Goal: Complete application form

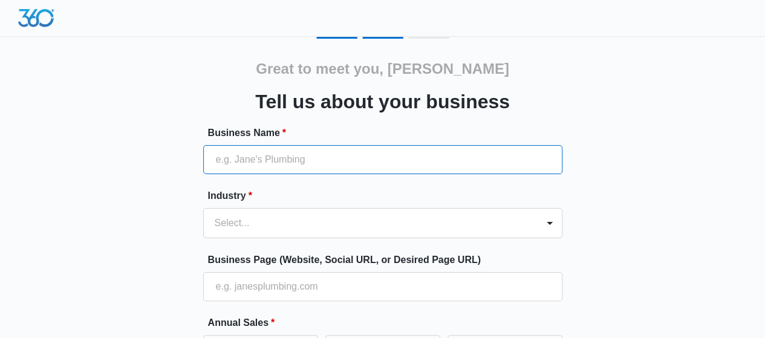
click at [517, 152] on input "Business Name *" at bounding box center [382, 159] width 359 height 29
type input "opsio"
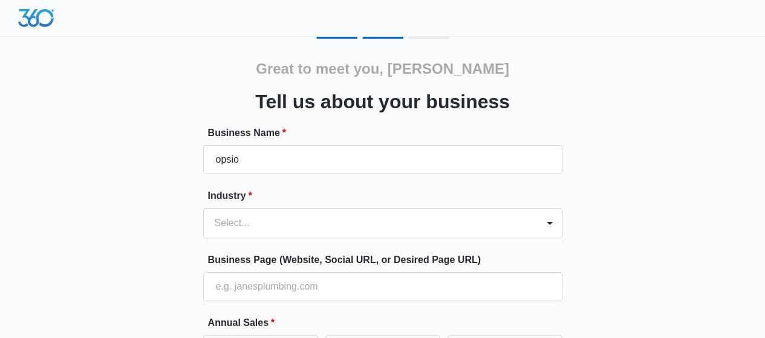
type input "46102525520"
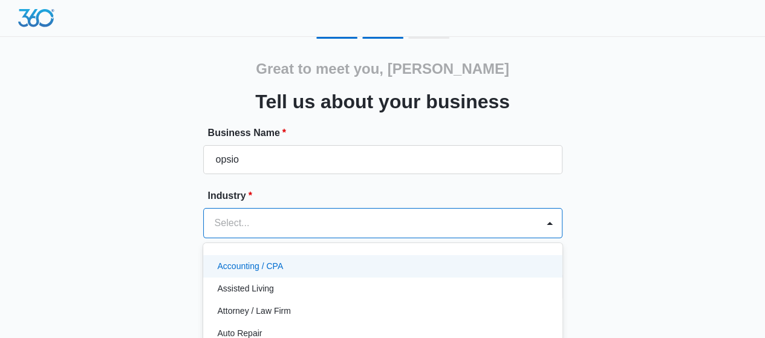
click at [450, 227] on div "49 results available. Use Up and Down to choose options, press Enter to select …" at bounding box center [382, 223] width 359 height 30
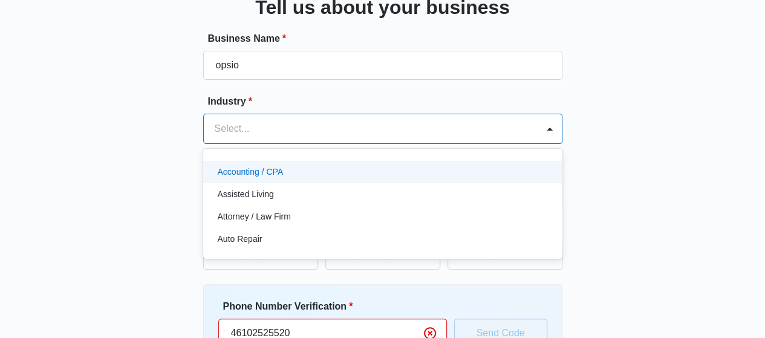
click at [342, 172] on div "Accounting / CPA" at bounding box center [382, 172] width 328 height 13
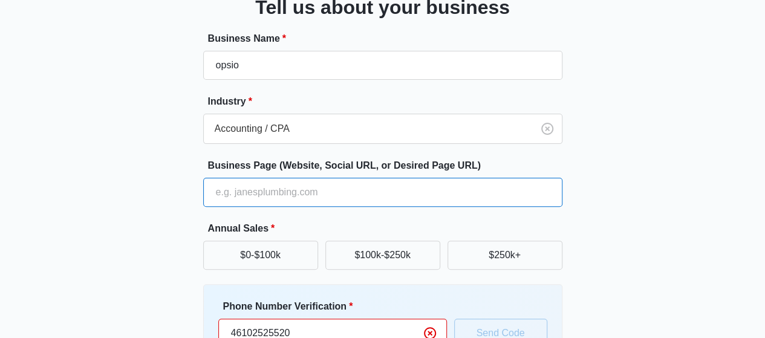
click at [313, 197] on input "Business Page (Website, Social URL, or Desired Page URL)" at bounding box center [382, 192] width 359 height 29
type input "[URL][DOMAIN_NAME]"
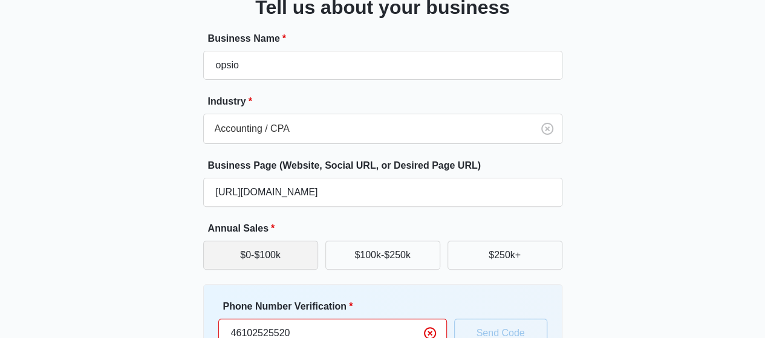
click at [287, 254] on button "$0-$100k" at bounding box center [260, 255] width 115 height 29
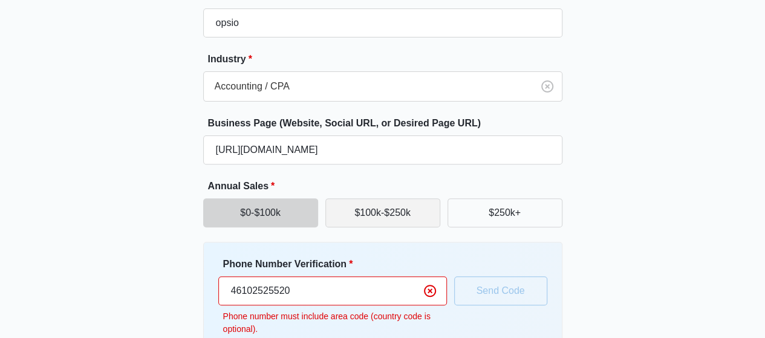
scroll to position [155, 0]
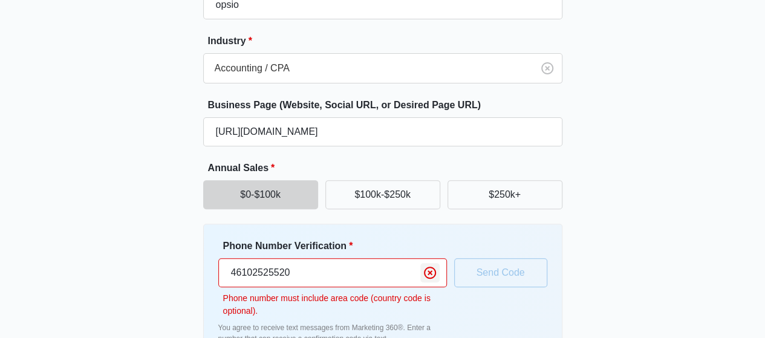
click at [432, 274] on icon "Clear" at bounding box center [430, 272] width 15 height 15
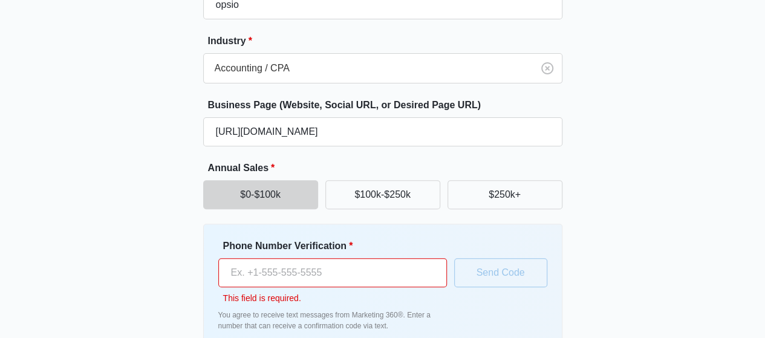
click at [404, 274] on input "Phone Number Verification *" at bounding box center [332, 272] width 228 height 29
type input "46102525520"
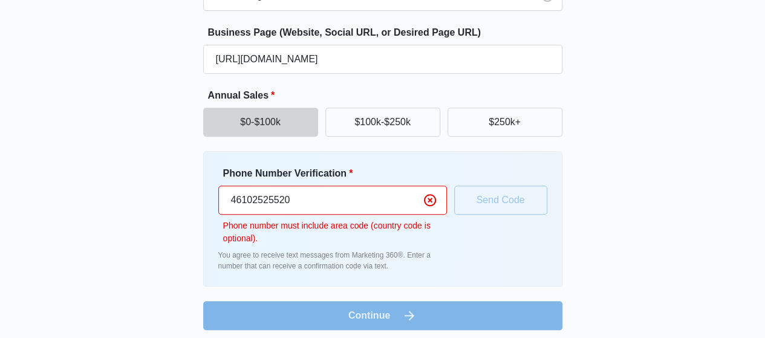
scroll to position [233, 0]
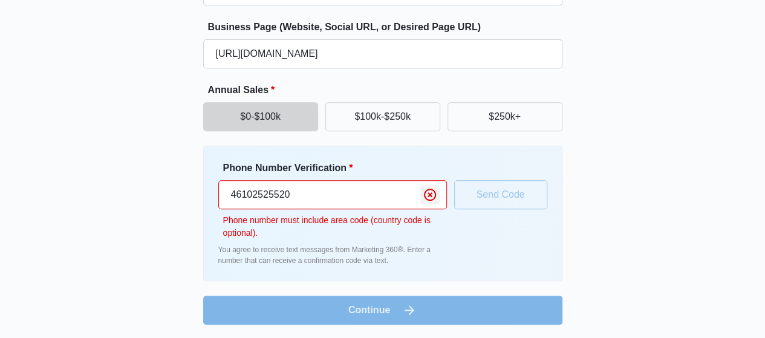
click at [435, 198] on icon "Clear" at bounding box center [430, 194] width 15 height 15
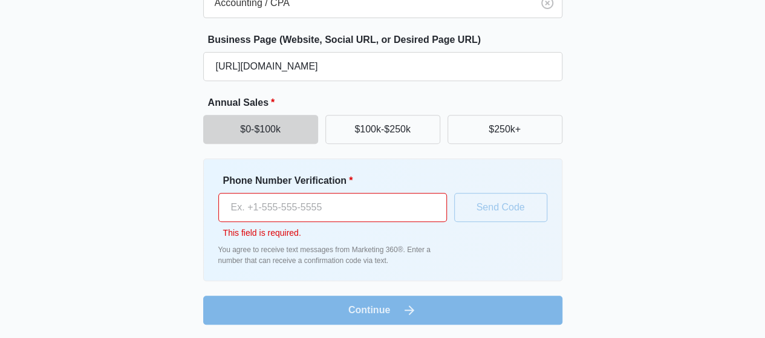
click at [418, 203] on input "Phone Number Verification *" at bounding box center [332, 207] width 228 height 29
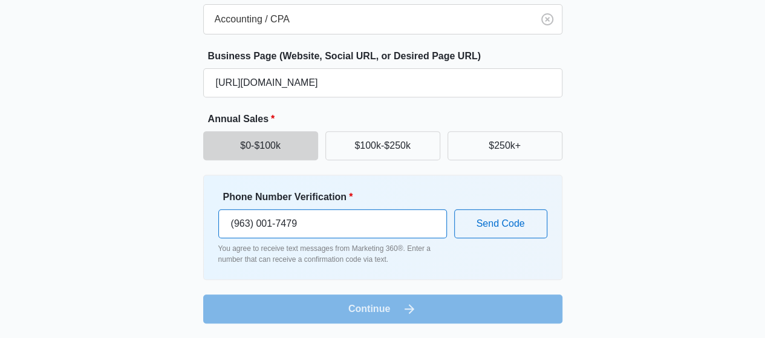
scroll to position [203, 0]
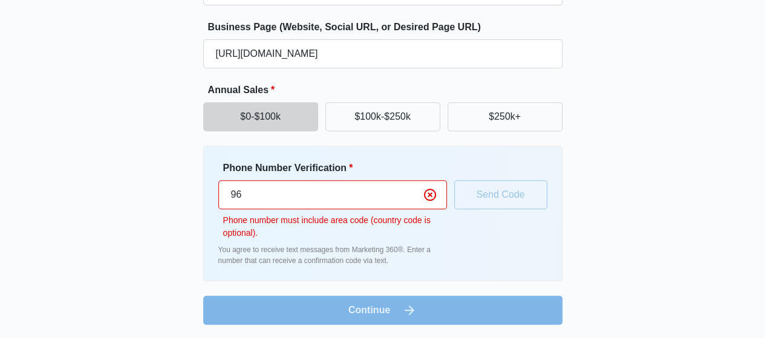
type input "9"
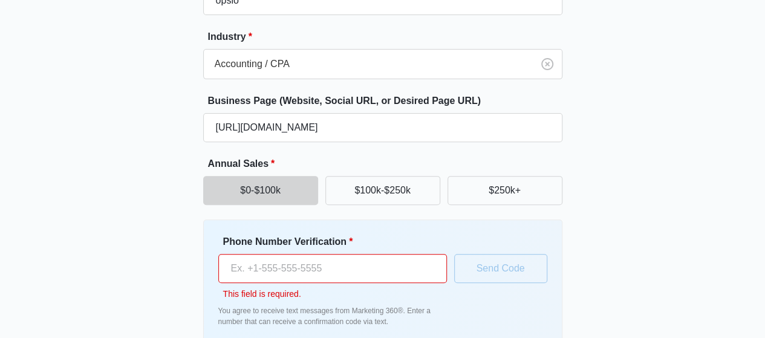
scroll to position [158, 0]
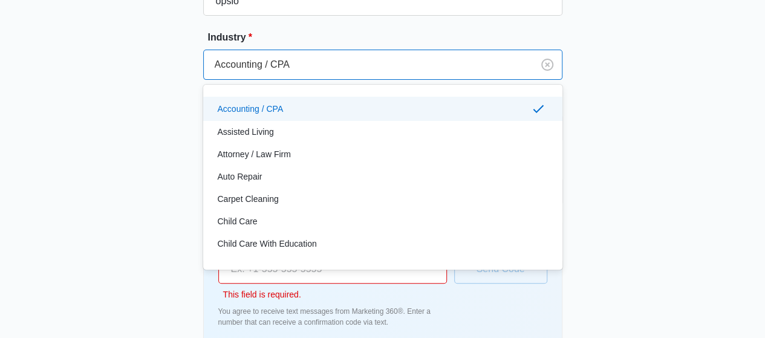
click at [436, 57] on div at bounding box center [366, 64] width 302 height 17
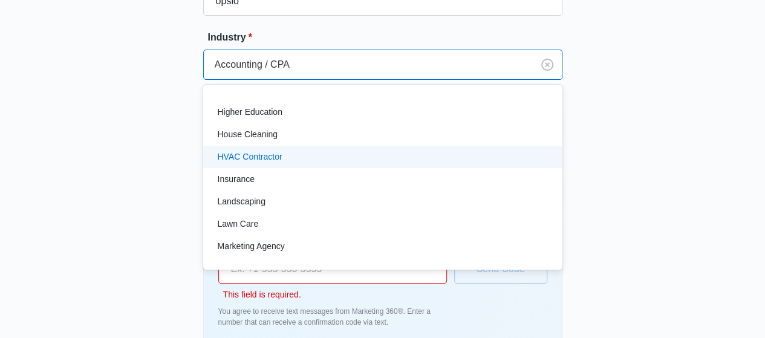
scroll to position [544, 0]
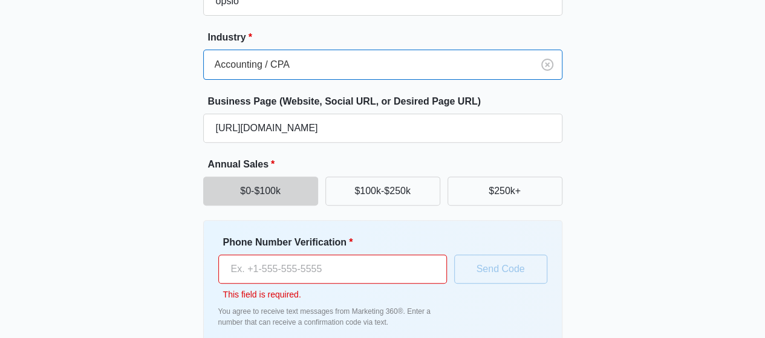
click at [383, 73] on div "Accounting / CPA" at bounding box center [368, 64] width 329 height 29
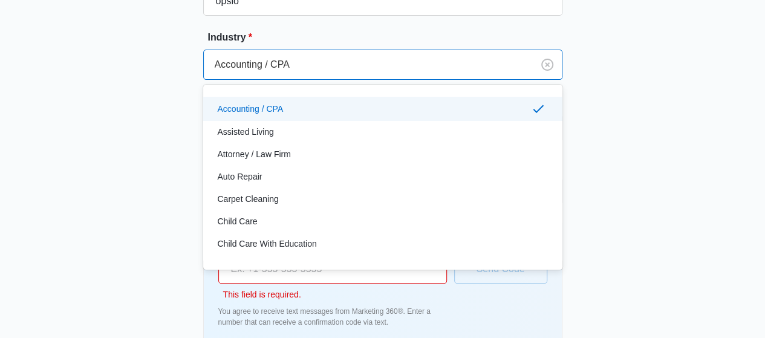
click at [382, 72] on div at bounding box center [366, 64] width 302 height 17
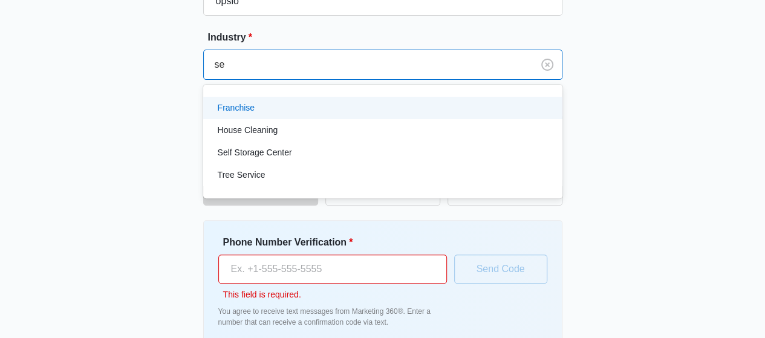
type input "s"
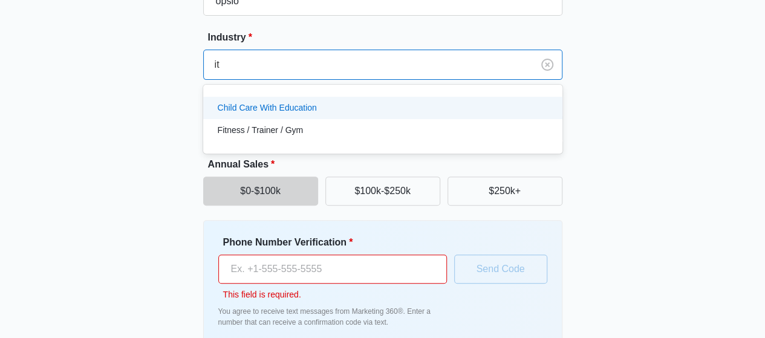
type input "i"
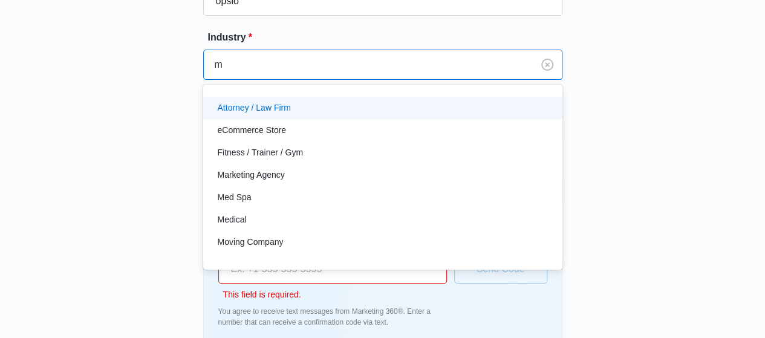
type input "ma"
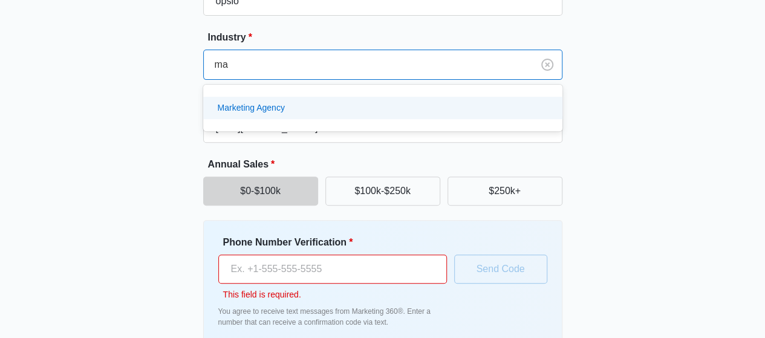
click at [349, 109] on div "Marketing Agency" at bounding box center [382, 108] width 328 height 13
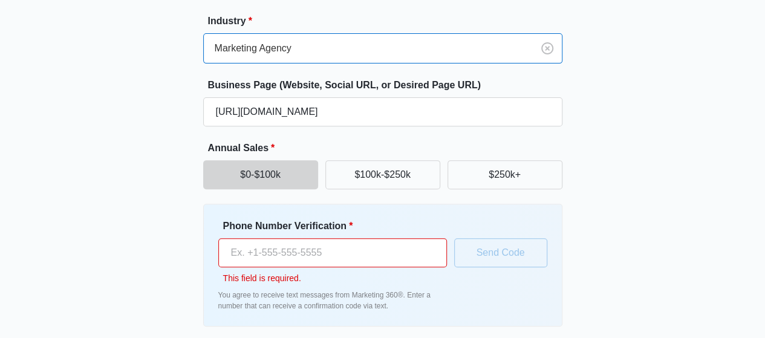
scroll to position [219, 0]
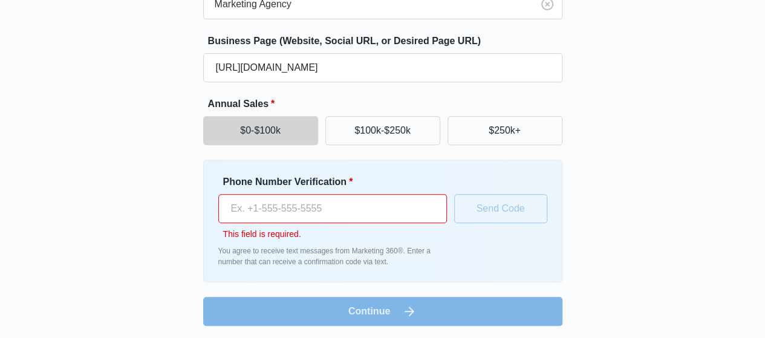
click at [258, 204] on input "Phone Number Verification *" at bounding box center [332, 208] width 228 height 29
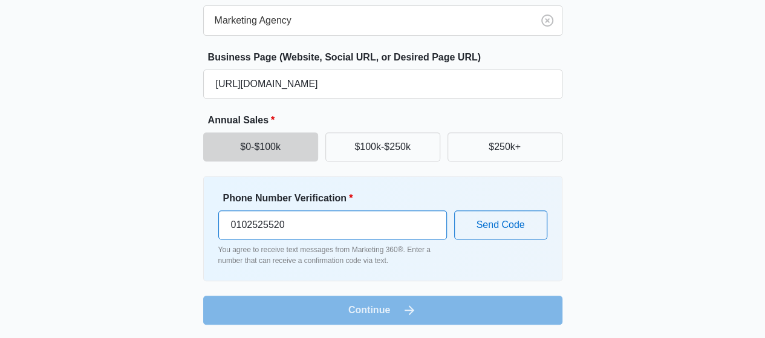
click at [386, 215] on input "0102525520" at bounding box center [332, 224] width 228 height 29
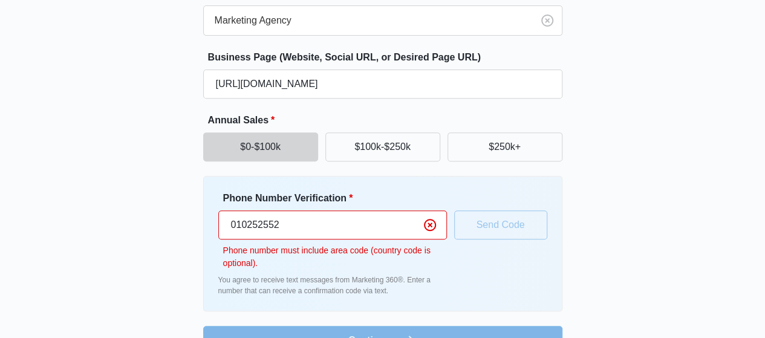
scroll to position [219, 0]
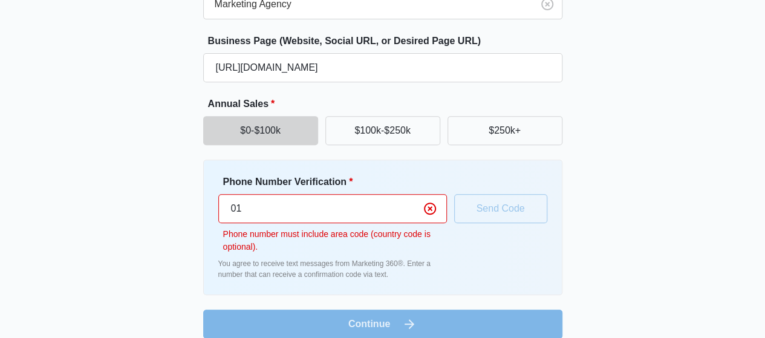
type input "0"
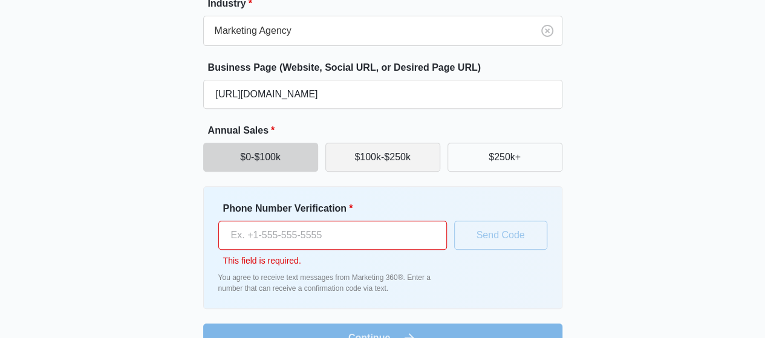
scroll to position [220, 0]
